Goal: Task Accomplishment & Management: Complete application form

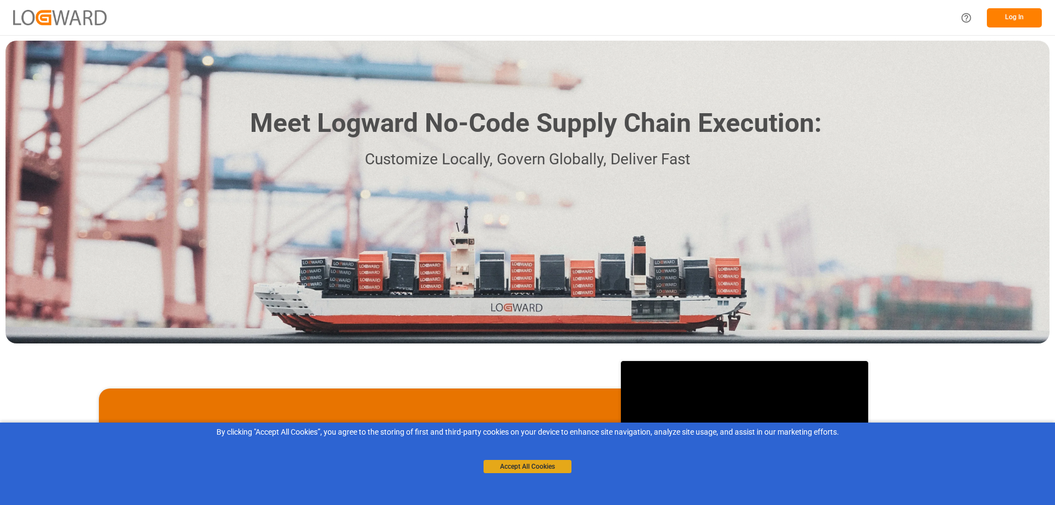
click at [548, 468] on button "Accept All Cookies" at bounding box center [527, 466] width 88 height 13
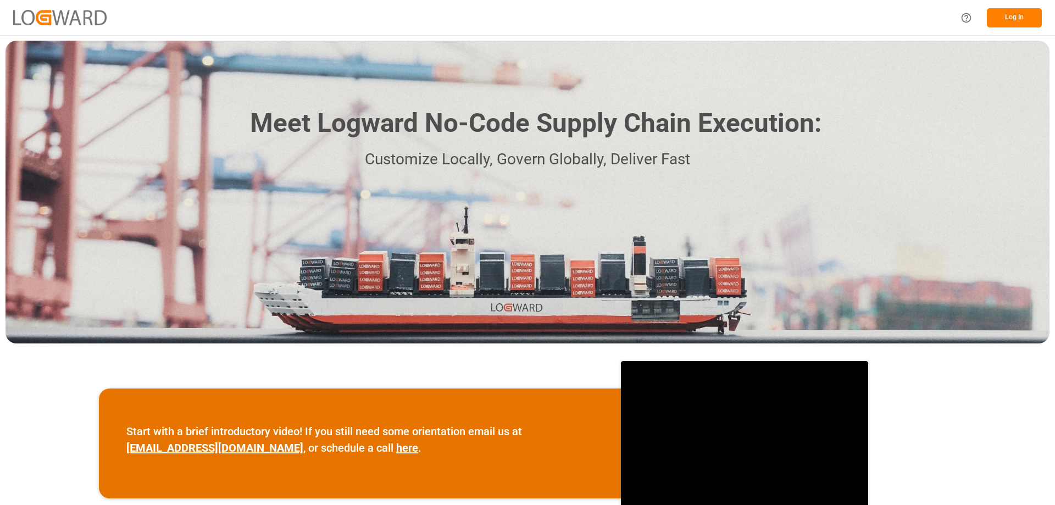
click at [1015, 20] on button "Log In" at bounding box center [1014, 17] width 55 height 19
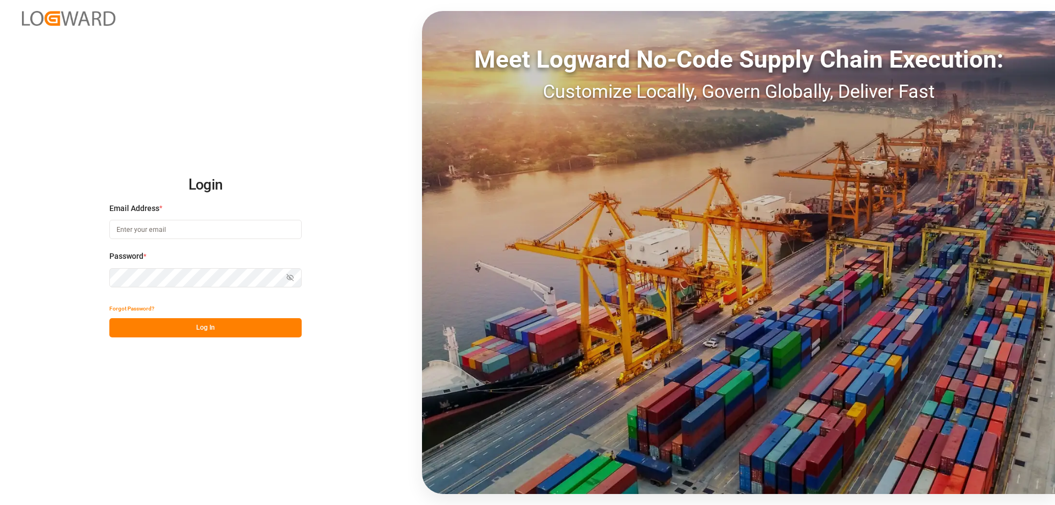
type input "[PERSON_NAME][EMAIL_ADDRESS][PERSON_NAME][DOMAIN_NAME]"
click at [215, 326] on button "Log In" at bounding box center [205, 327] width 192 height 19
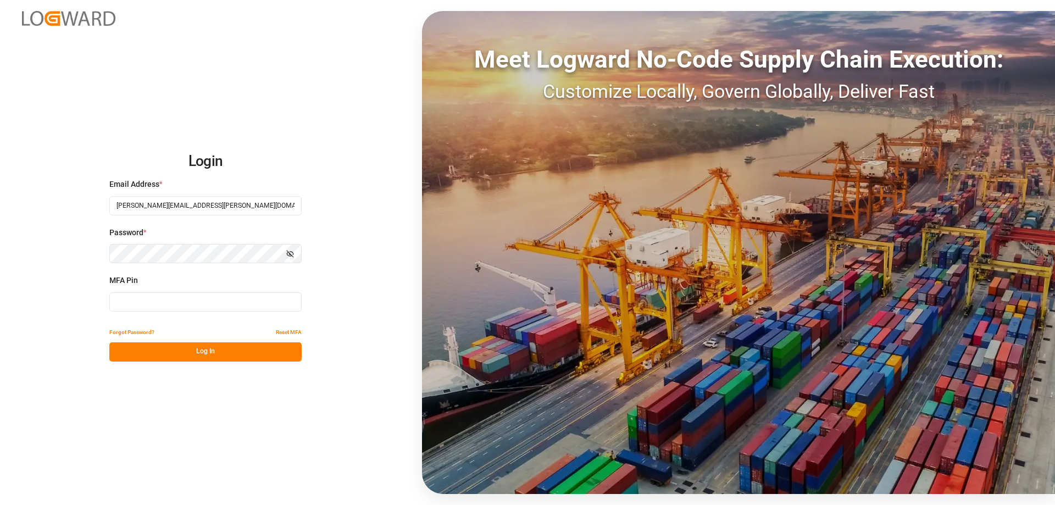
click at [221, 308] on input at bounding box center [205, 301] width 192 height 19
type input "475043"
click at [209, 357] on button "Log In" at bounding box center [205, 351] width 192 height 19
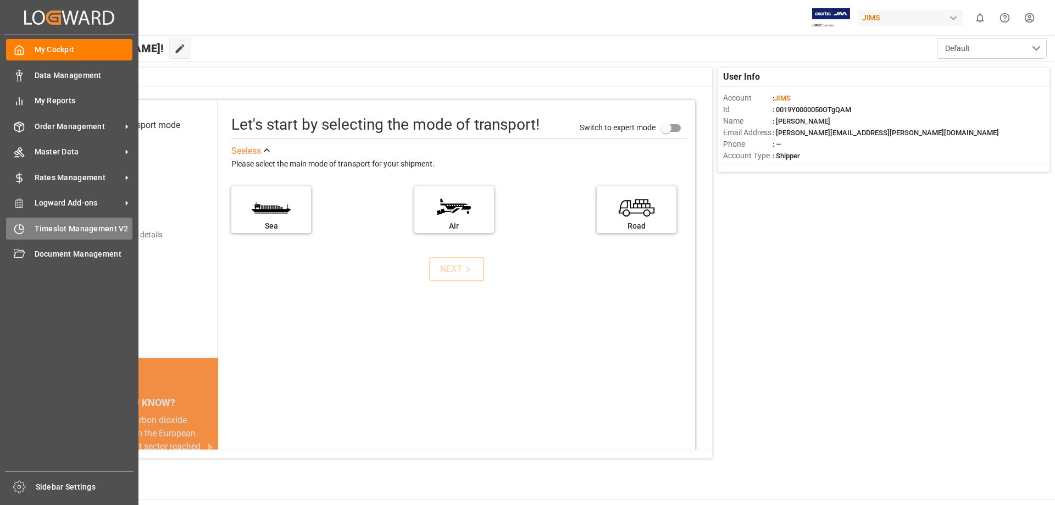
click at [21, 229] on icon at bounding box center [21, 226] width 4 height 4
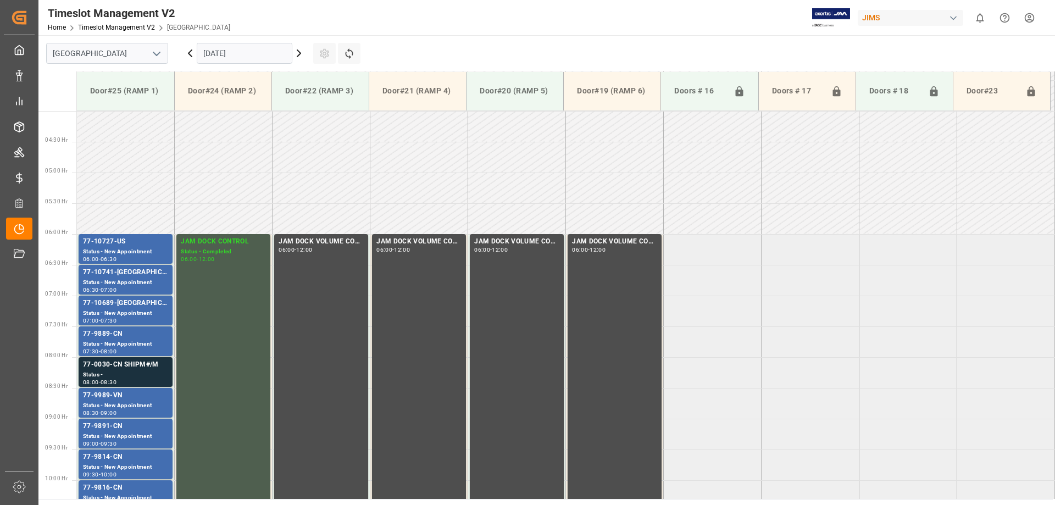
scroll to position [26, 0]
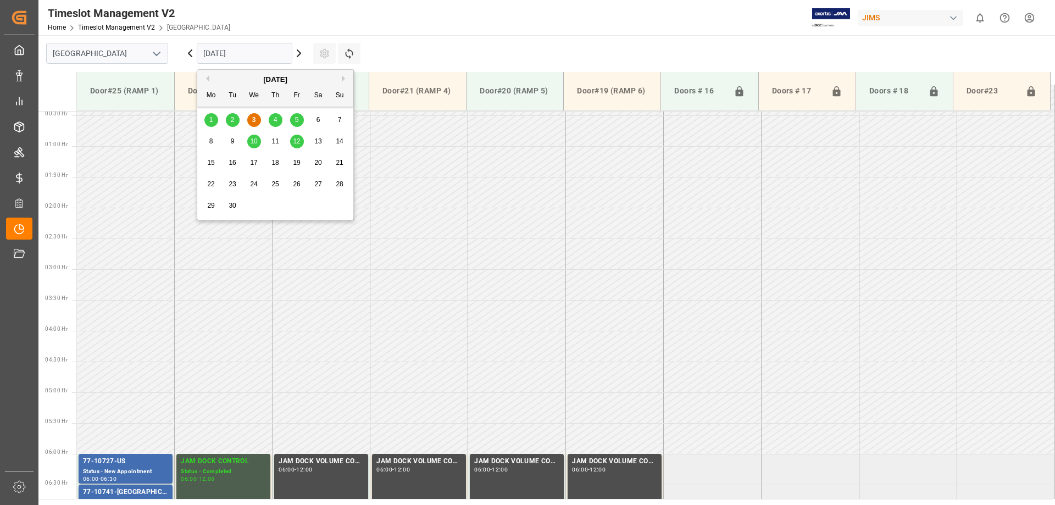
click at [280, 53] on input "[DATE]" at bounding box center [245, 53] width 96 height 21
click at [274, 120] on span "4" at bounding box center [276, 120] width 4 height 8
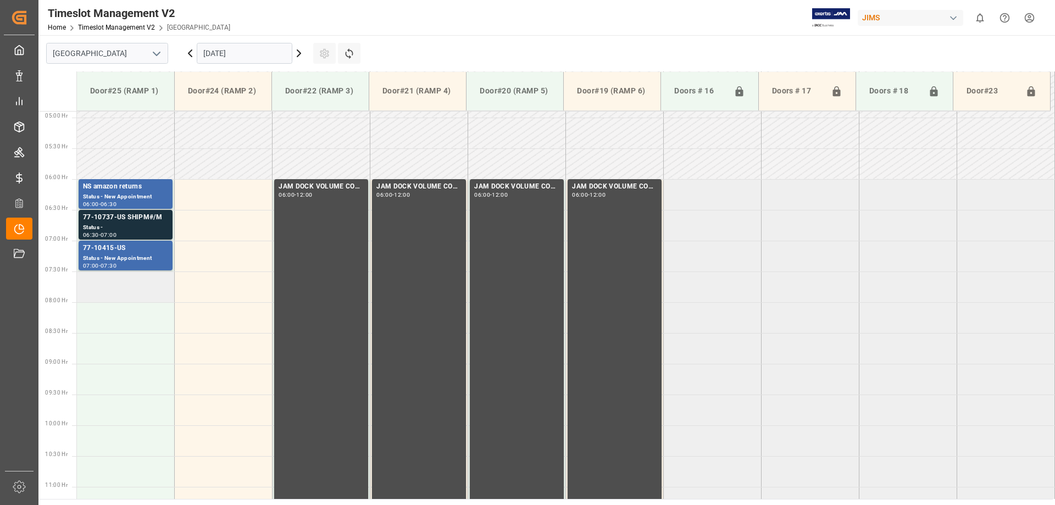
scroll to position [356, 0]
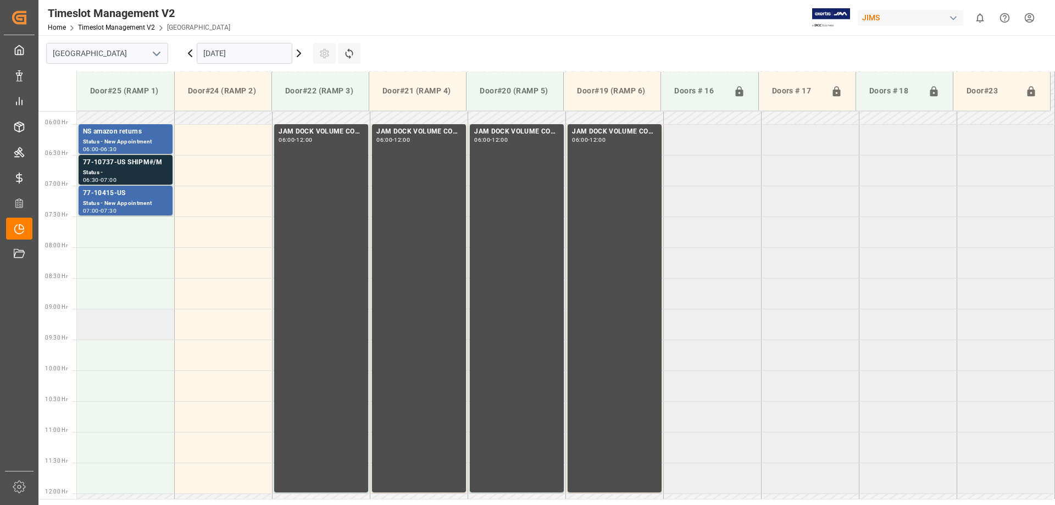
click at [147, 325] on td at bounding box center [126, 324] width 98 height 31
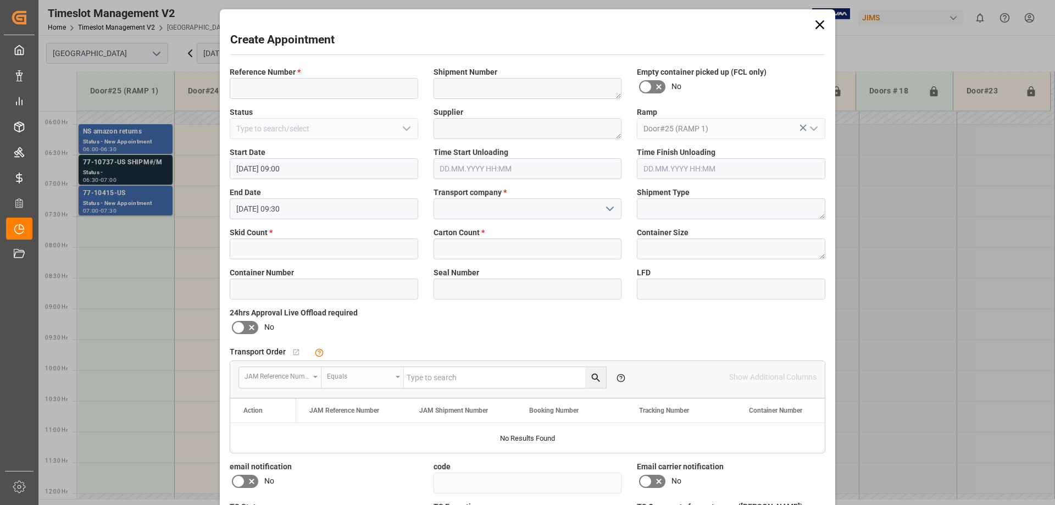
type input "[DATE] 09:00"
type input "[DATE] 09:30"
click at [249, 254] on input "text" at bounding box center [324, 248] width 188 height 21
type input "1"
click at [485, 256] on input "text" at bounding box center [527, 248] width 188 height 21
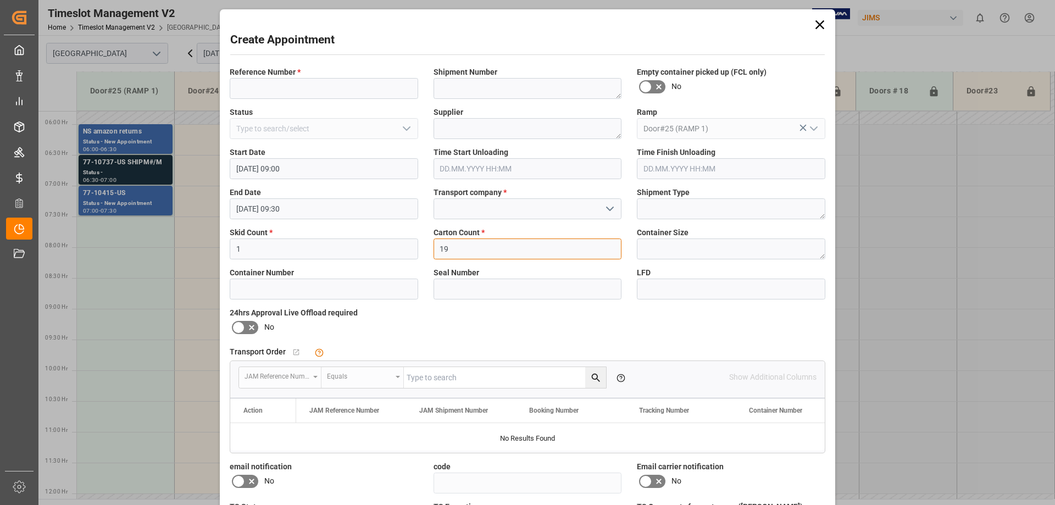
type input "19"
click at [333, 93] on input at bounding box center [324, 88] width 188 height 21
type input "77-10482-CN"
click at [463, 212] on input at bounding box center [527, 208] width 188 height 21
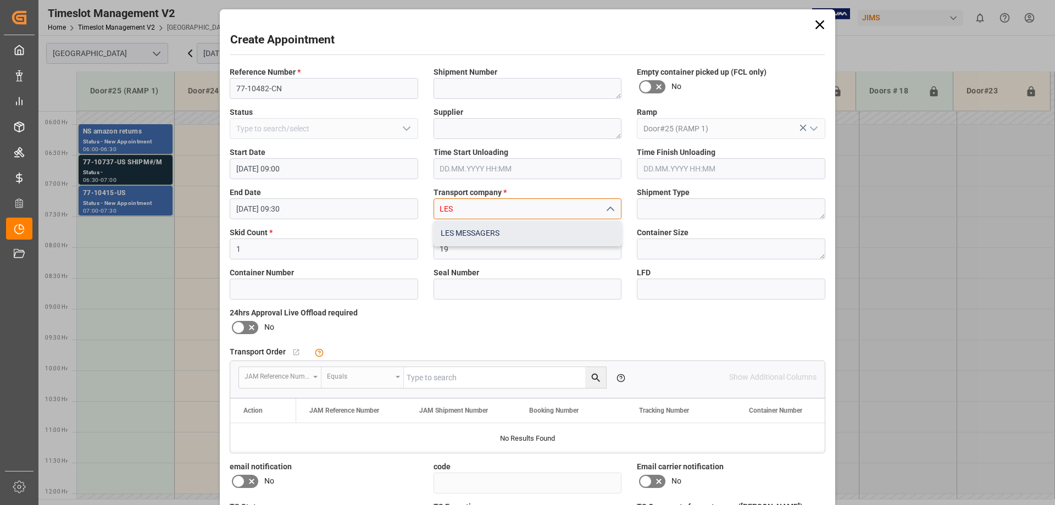
click at [472, 232] on div "LES MESSAGERS" at bounding box center [527, 233] width 187 height 25
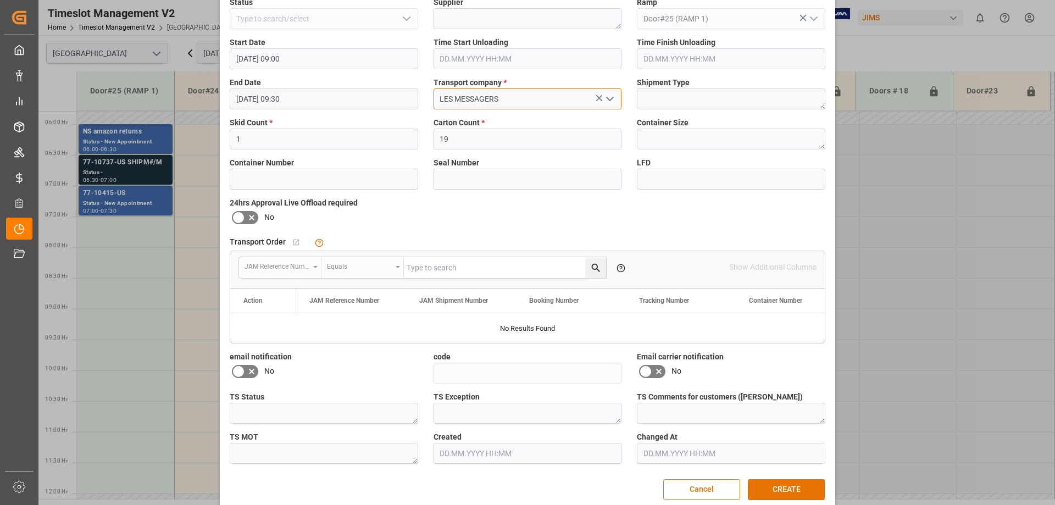
scroll to position [125, 0]
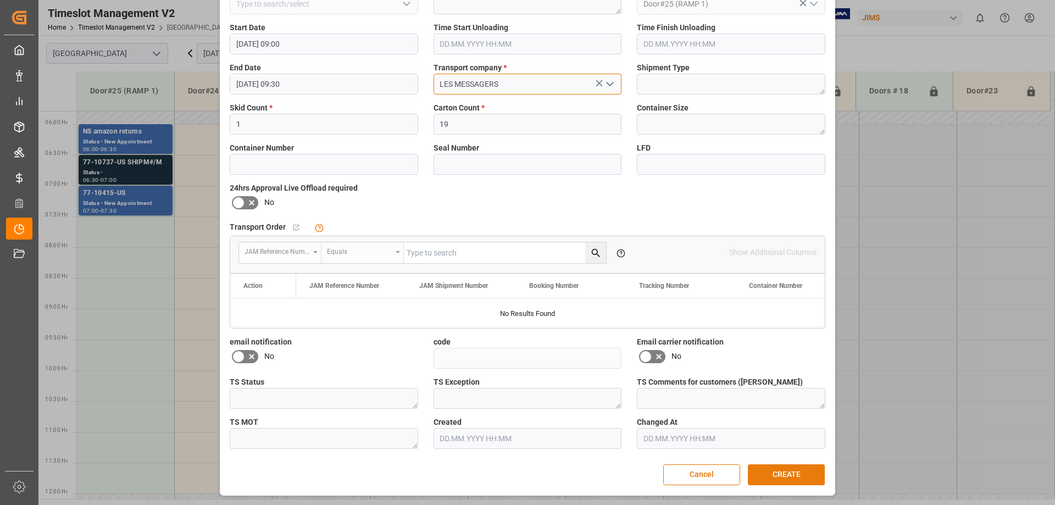
type input "LES MESSAGERS"
click at [782, 475] on button "CREATE" at bounding box center [786, 474] width 77 height 21
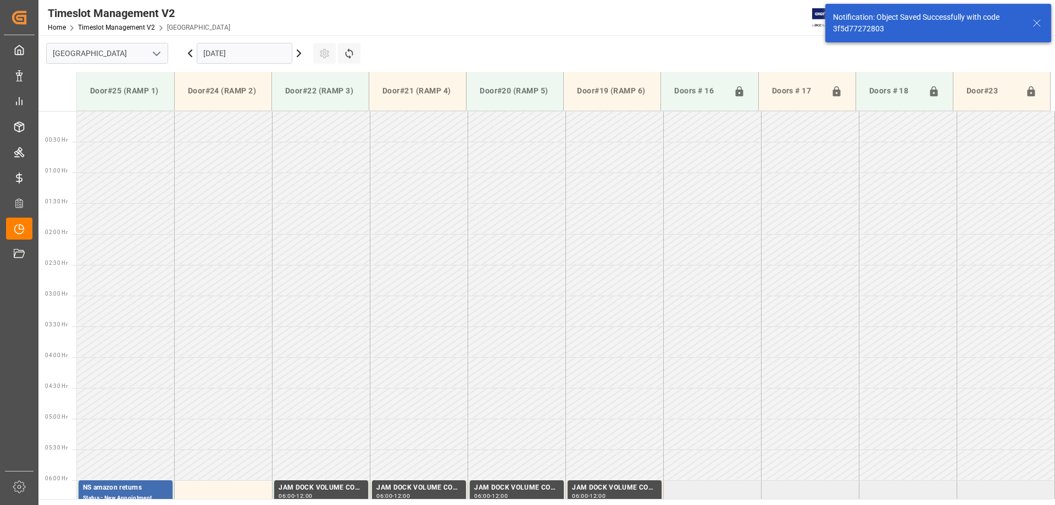
scroll to position [486, 0]
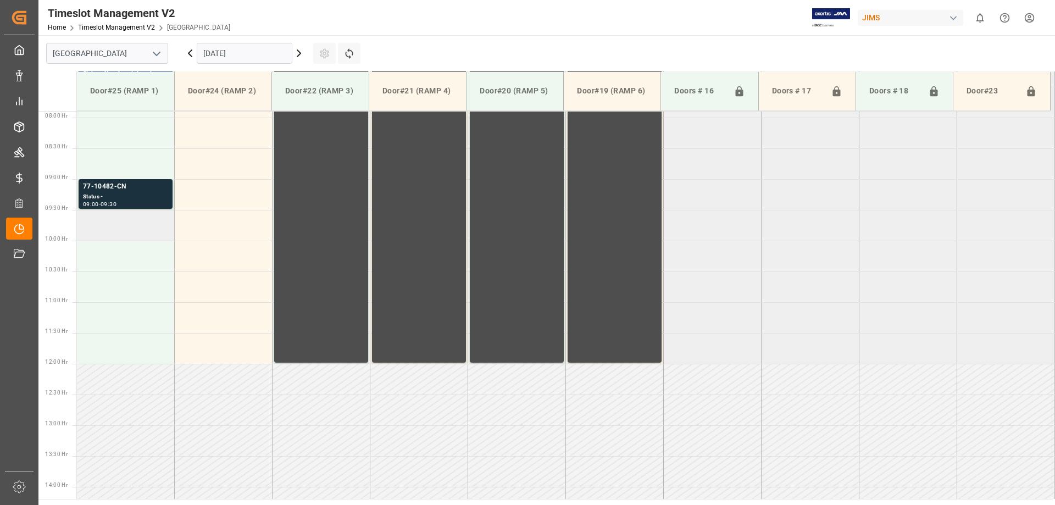
click at [113, 227] on td at bounding box center [126, 225] width 98 height 31
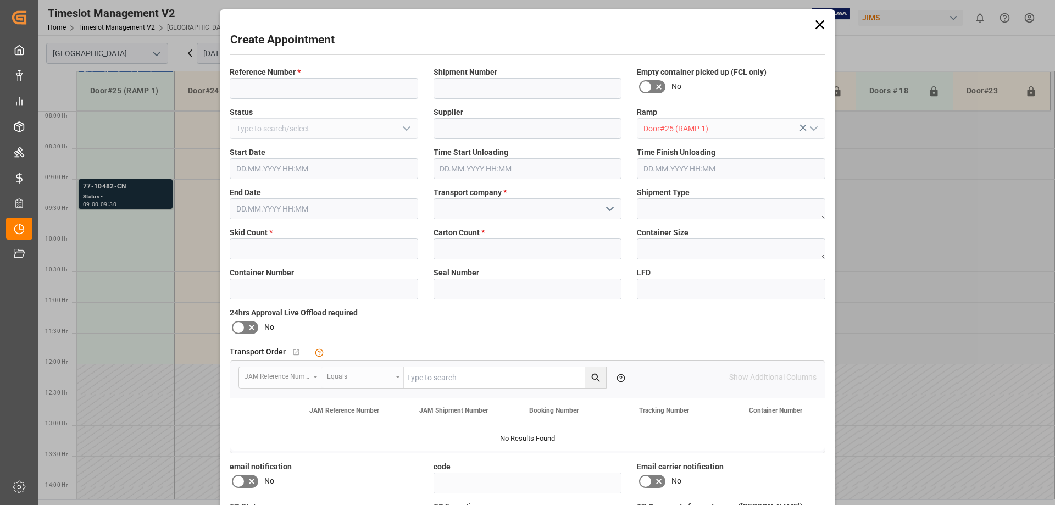
type input "[DATE] 09:30"
type input "[DATE] 10:00"
click at [254, 92] on input at bounding box center [324, 88] width 188 height 21
type input "77-10515-GB"
click at [280, 245] on input "text" at bounding box center [324, 248] width 188 height 21
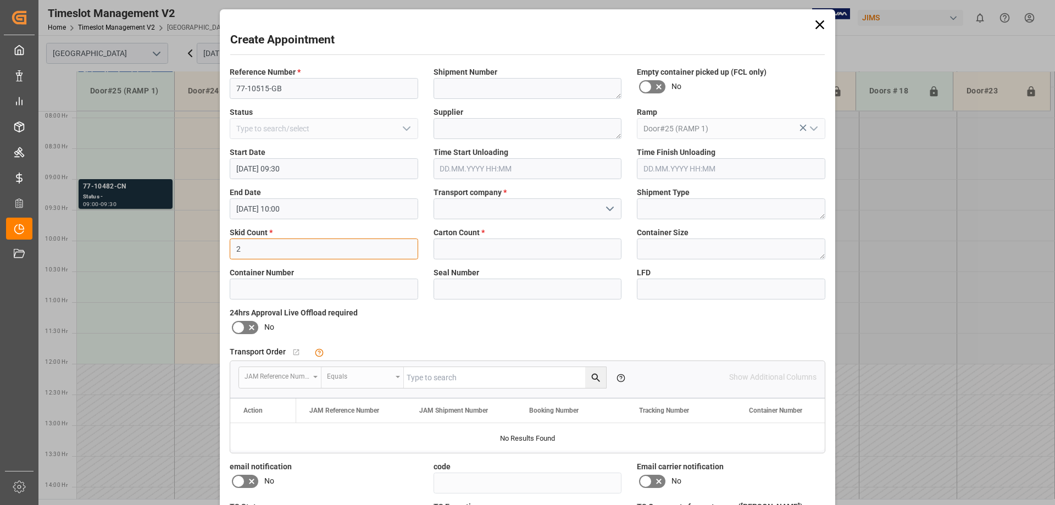
type input "2"
click at [465, 251] on input "text" at bounding box center [527, 248] width 188 height 21
type input "18"
click at [450, 212] on input at bounding box center [527, 208] width 188 height 21
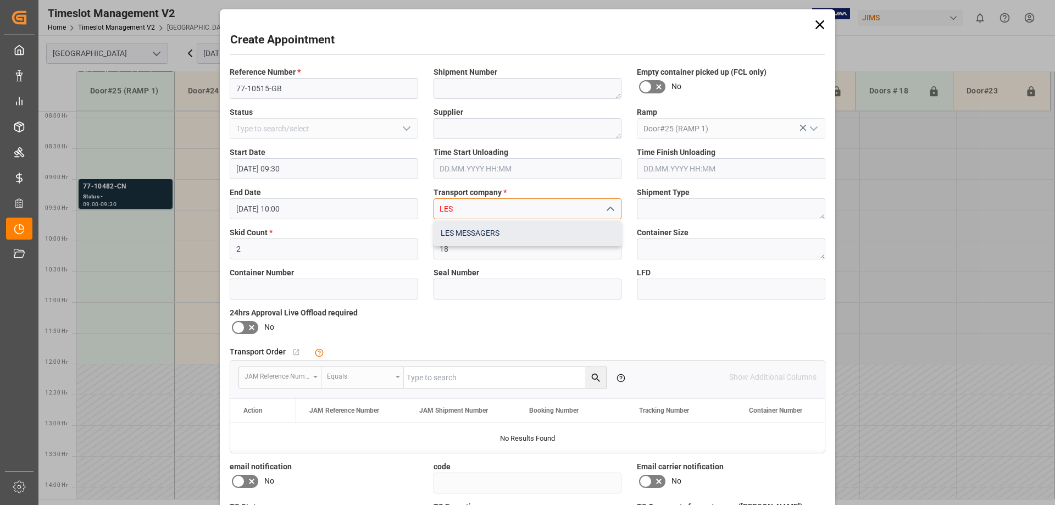
click at [467, 226] on div "LES MESSAGERS" at bounding box center [527, 233] width 187 height 25
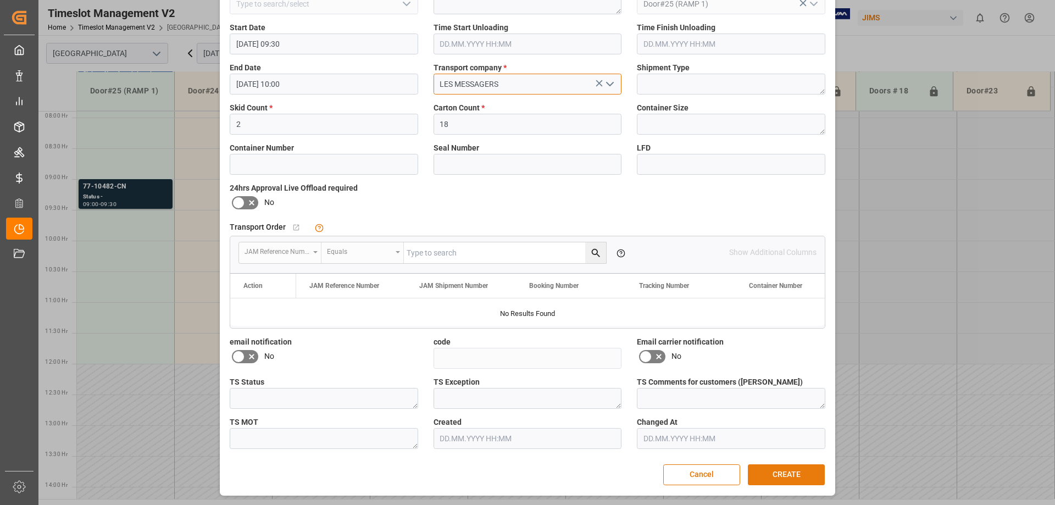
type input "LES MESSAGERS"
click at [776, 480] on button "CREATE" at bounding box center [786, 474] width 77 height 21
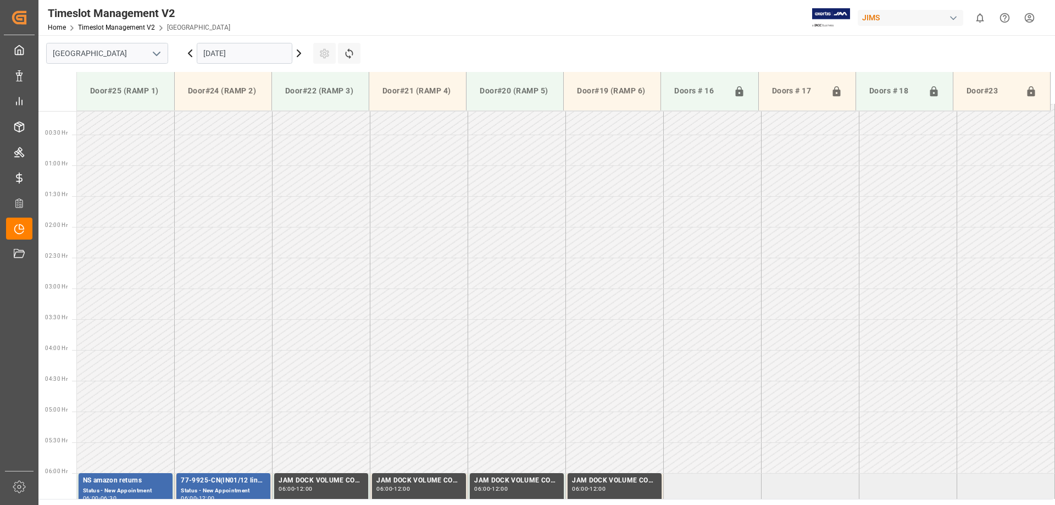
scroll to position [0, 0]
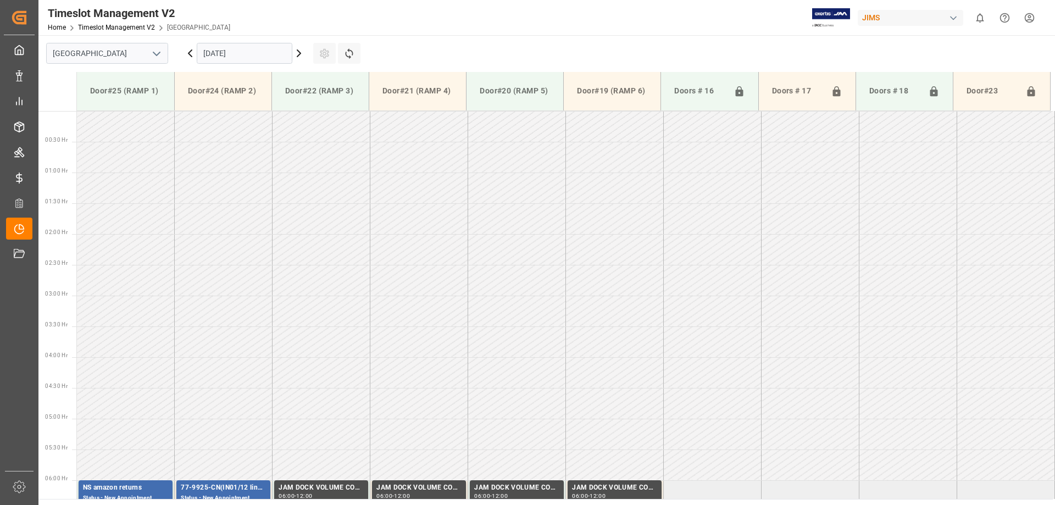
click at [1026, 16] on html "Created by potrace 1.15, written by [PERSON_NAME] [DATE]-[DATE] Created by potr…" at bounding box center [527, 252] width 1055 height 505
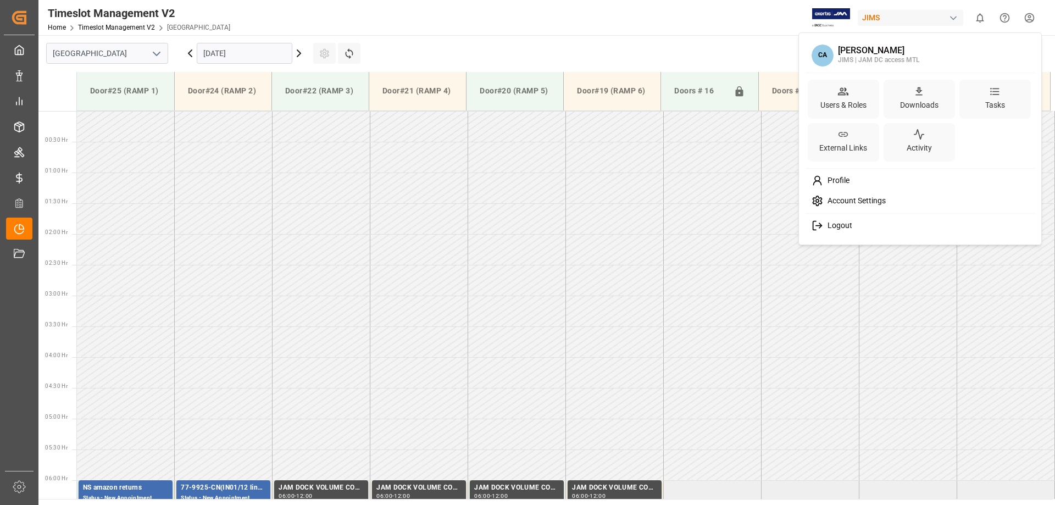
click at [822, 229] on icon at bounding box center [817, 226] width 12 height 12
